Goal: Task Accomplishment & Management: Manage account settings

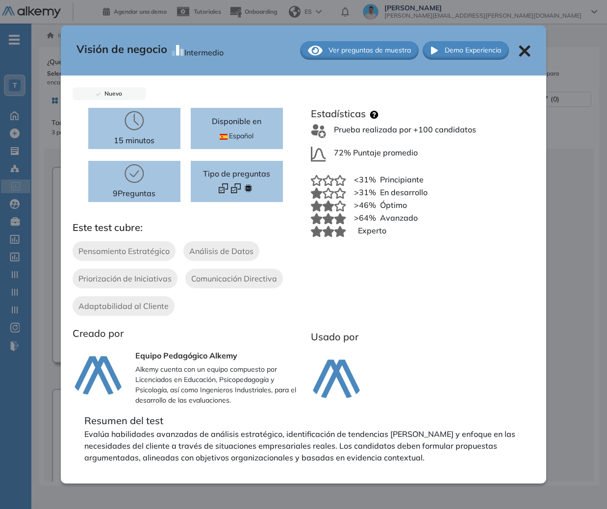
scroll to position [85, 0]
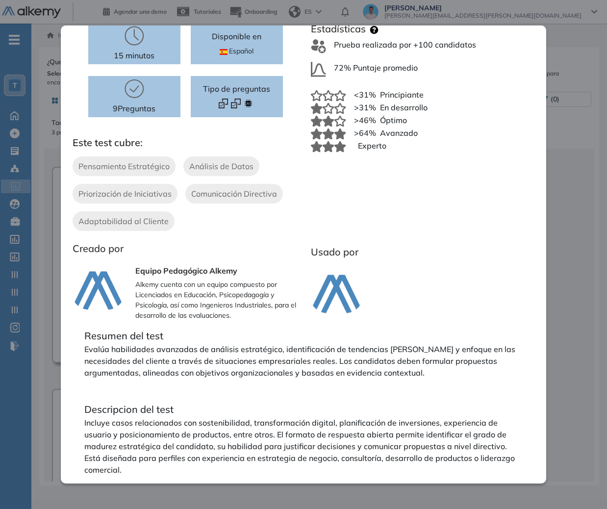
click at [579, 307] on div "Visión de negocio Intermedio Ver preguntas de muestra Demo Experiencia Nuevo 15…" at bounding box center [319, 268] width 544 height 427
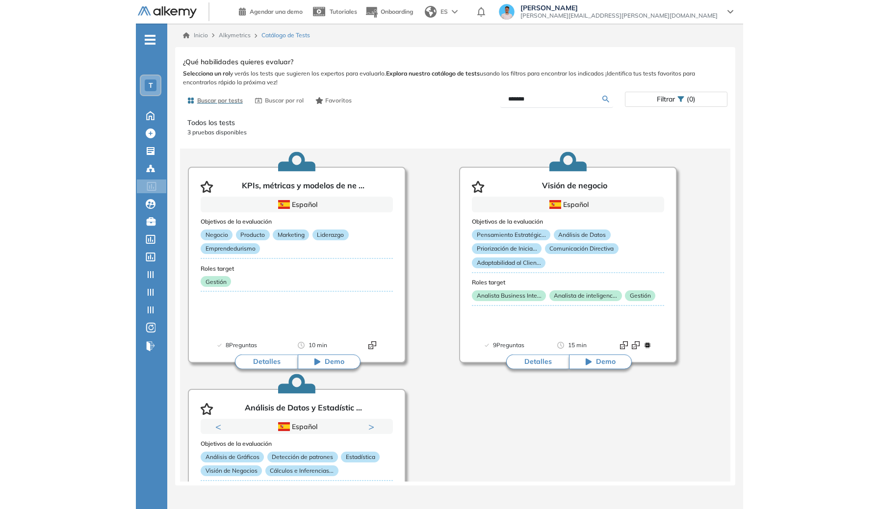
scroll to position [0, 0]
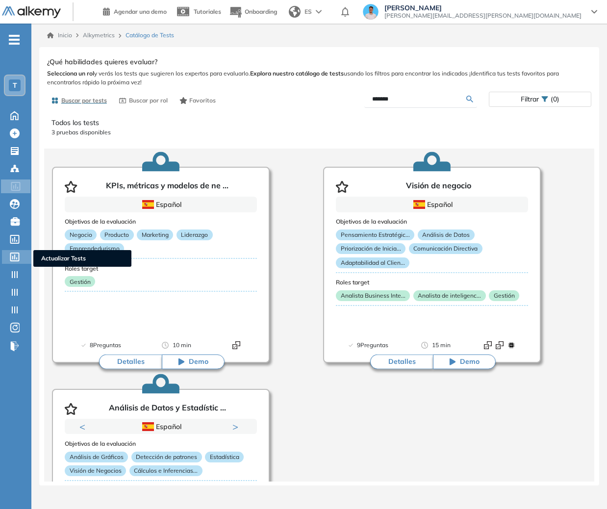
click at [23, 259] on div "Actualizar Tests Actualizar Tests" at bounding box center [16, 257] width 29 height 14
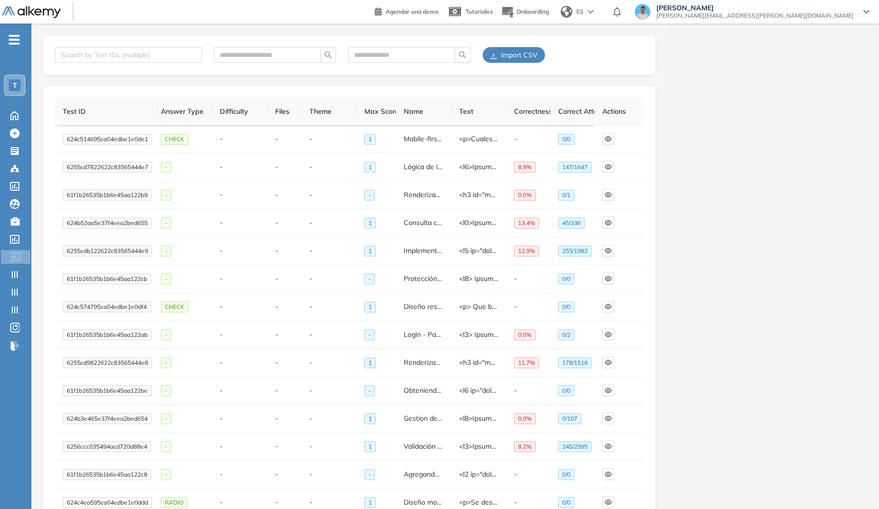
drag, startPoint x: 463, startPoint y: 102, endPoint x: 527, endPoint y: 98, distance: 63.9
click at [464, 102] on th "Text" at bounding box center [478, 111] width 55 height 27
drag, startPoint x: 533, startPoint y: 110, endPoint x: 572, endPoint y: 107, distance: 39.8
click at [572, 107] on tr "Test ID Answer Type Difficulty Files Theme Max Score Name Text Correctness % Co…" at bounding box center [349, 111] width 588 height 27
click at [572, 107] on th "Correct Attempts" at bounding box center [572, 111] width 44 height 27
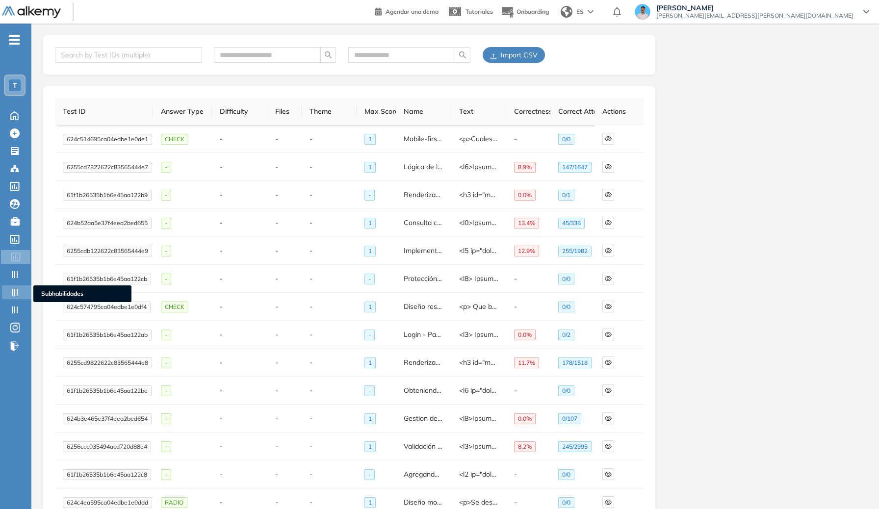
click at [16, 291] on icon at bounding box center [15, 292] width 10 height 10
